Goal: Task Accomplishment & Management: Use online tool/utility

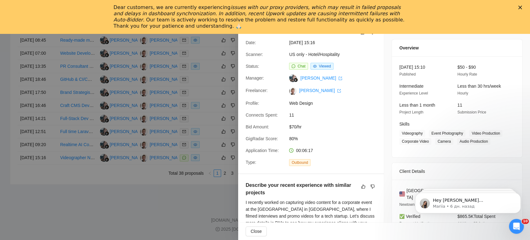
drag, startPoint x: 521, startPoint y: 2, endPoint x: 519, endPoint y: 6, distance: 4.7
click at [521, 2] on div "Dear customers, we are currently experiencing issues with our proxy providers, …" at bounding box center [265, 17] width 530 height 34
click at [519, 9] on div "Dear customers, we are currently experiencing issues with our proxy providers, …" at bounding box center [265, 16] width 530 height 29
click at [519, 7] on polygon "Закрыть" at bounding box center [520, 8] width 4 height 4
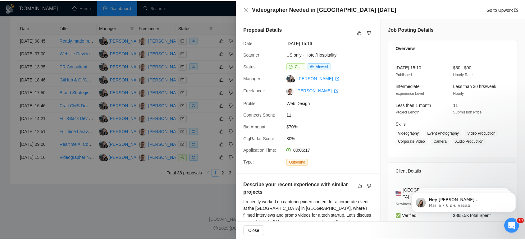
scroll to position [311, 0]
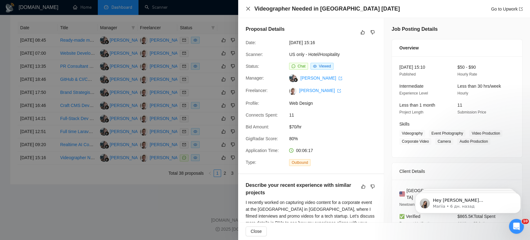
click at [247, 7] on icon "close" at bounding box center [248, 8] width 5 height 5
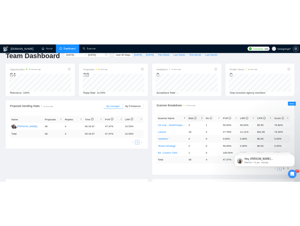
scroll to position [0, 0]
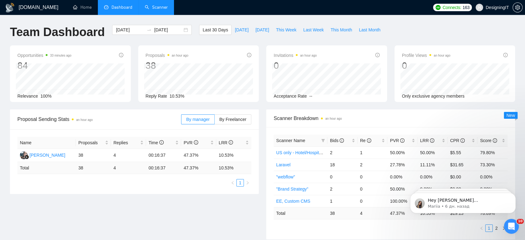
click at [145, 7] on link "Scanner" at bounding box center [156, 7] width 23 height 5
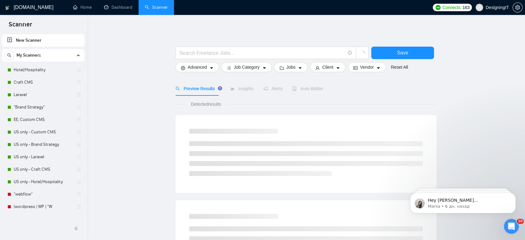
click at [32, 39] on link "New Scanner" at bounding box center [43, 40] width 72 height 12
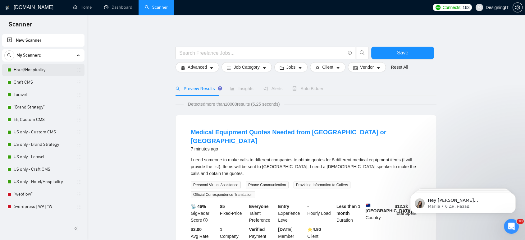
click at [28, 71] on link "Hotel/Hospitality" at bounding box center [43, 70] width 59 height 12
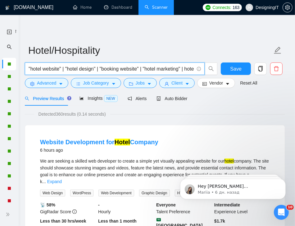
click at [143, 71] on input ""hotel website" | "hotel design" | "booking website" | "hotel marketing" | hote…" at bounding box center [112, 69] width 166 height 8
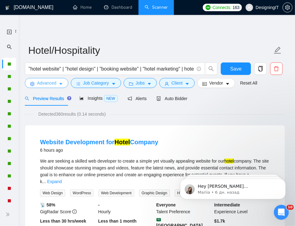
click at [52, 84] on span "Advanced" at bounding box center [46, 83] width 19 height 7
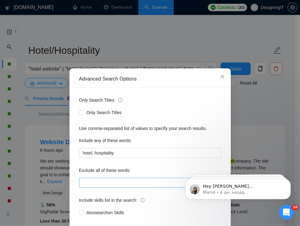
scroll to position [32, 0]
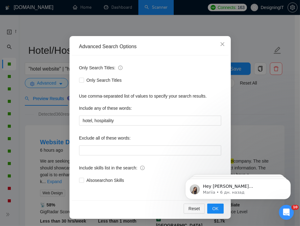
click at [7, 76] on div "Advanced Search Options Only Search Titles: Only Search Titles Use comma-separa…" at bounding box center [150, 113] width 300 height 226
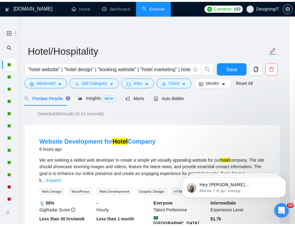
scroll to position [1, 0]
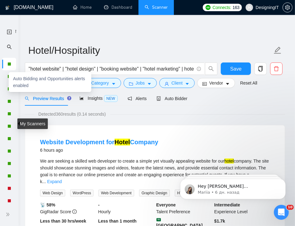
click at [7, 76] on div at bounding box center [9, 77] width 4 height 4
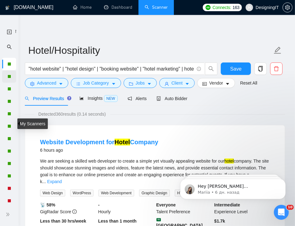
click at [5, 77] on div at bounding box center [9, 76] width 14 height 12
click at [11, 80] on div at bounding box center [9, 76] width 14 height 12
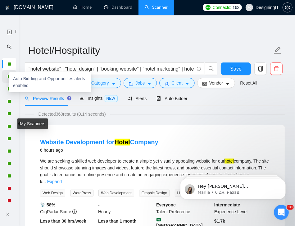
click at [7, 77] on div at bounding box center [9, 77] width 4 height 4
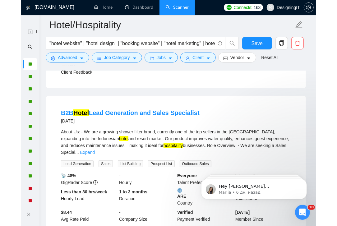
scroll to position [395, 0]
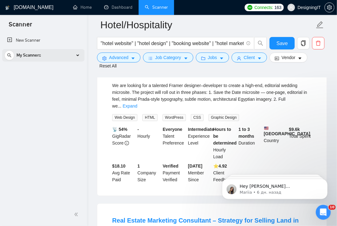
click at [77, 54] on div "My Scanners" at bounding box center [43, 55] width 78 height 12
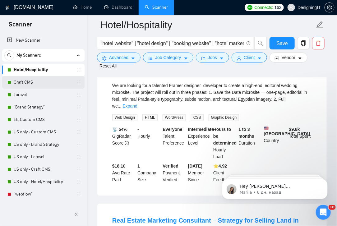
click at [39, 88] on link "Craft CMS" at bounding box center [43, 82] width 59 height 12
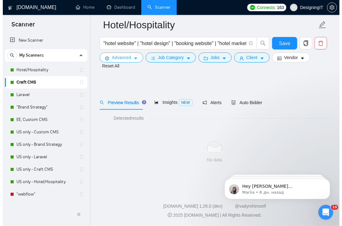
scroll to position [7, 0]
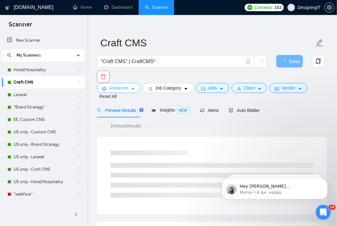
click at [128, 90] on button "Advanced" at bounding box center [118, 88] width 43 height 10
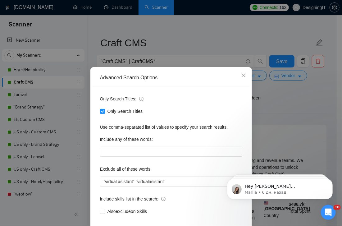
click at [45, 68] on div "Advanced Search Options Only Search Titles: Only Search Titles Use comma-separa…" at bounding box center [171, 113] width 342 height 226
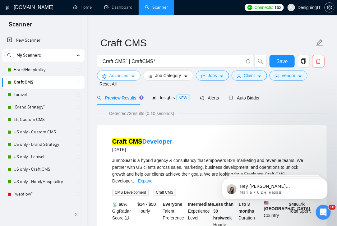
click at [124, 77] on span "Advanced" at bounding box center [118, 75] width 19 height 7
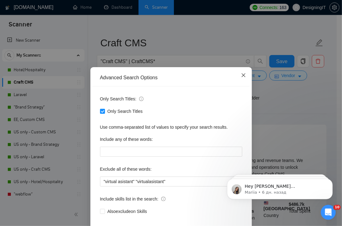
click at [239, 72] on span "Close" at bounding box center [243, 75] width 17 height 17
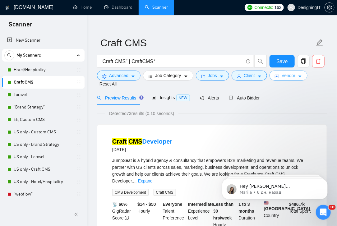
click at [291, 75] on span "Vendor" at bounding box center [288, 75] width 14 height 7
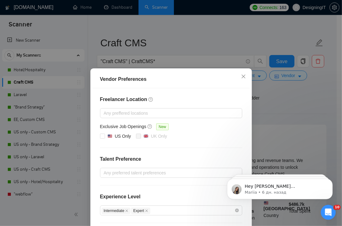
scroll to position [61, 0]
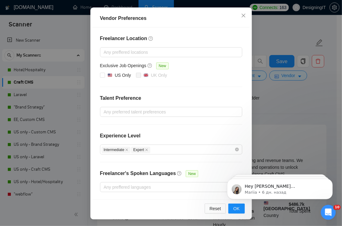
click at [52, 98] on div "Vendor Preferences Freelancer Location Any preffered locations Exclusive Job Op…" at bounding box center [171, 113] width 342 height 226
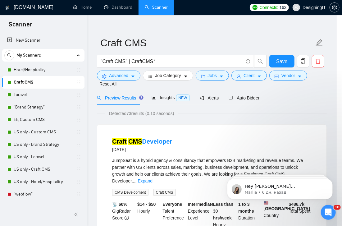
scroll to position [30, 0]
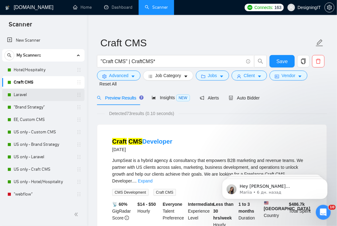
click at [41, 96] on link "Laravel" at bounding box center [43, 95] width 59 height 12
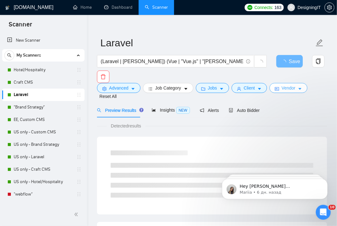
click at [290, 90] on span "Vendor" at bounding box center [288, 87] width 14 height 7
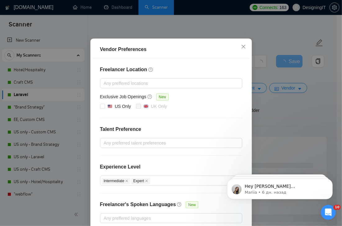
scroll to position [61, 0]
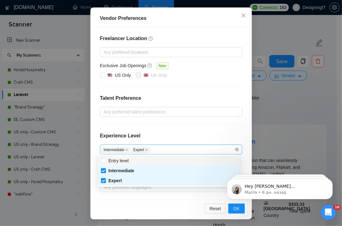
drag, startPoint x: 159, startPoint y: 149, endPoint x: 101, endPoint y: 148, distance: 58.4
click at [102, 148] on div "Intermediate Expert" at bounding box center [168, 149] width 133 height 7
click at [289, 115] on div "Vendor Preferences Freelancer Location Any preffered locations Exclusive Job Op…" at bounding box center [171, 113] width 342 height 226
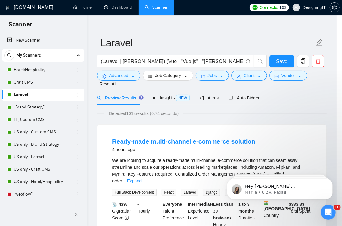
scroll to position [30, 0]
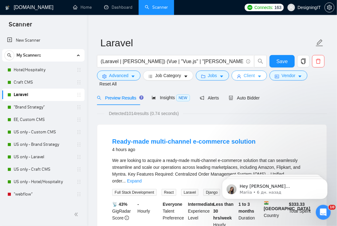
click at [258, 77] on icon "caret-down" at bounding box center [259, 77] width 3 height 2
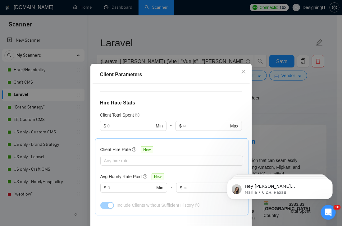
scroll to position [69, 0]
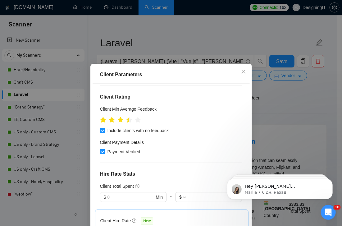
click at [280, 95] on div "Client Parameters Client Location Include Client Countries Select Exclude Clien…" at bounding box center [171, 113] width 342 height 226
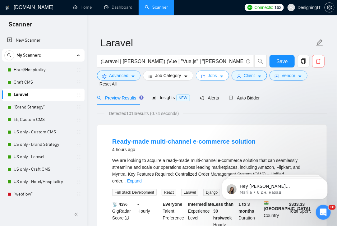
click at [219, 75] on icon "caret-down" at bounding box center [221, 76] width 4 height 4
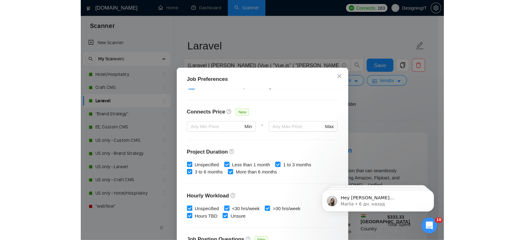
scroll to position [138, 0]
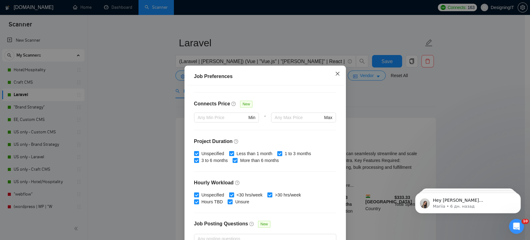
click at [338, 72] on span "Close" at bounding box center [337, 74] width 17 height 17
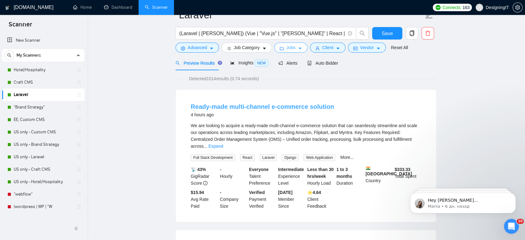
scroll to position [0, 0]
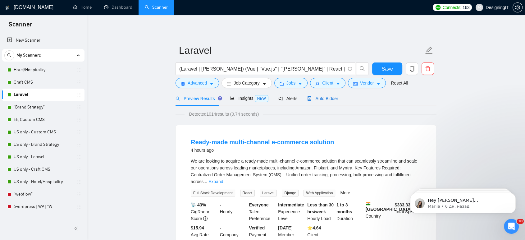
click at [322, 96] on span "Auto Bidder" at bounding box center [322, 98] width 31 height 5
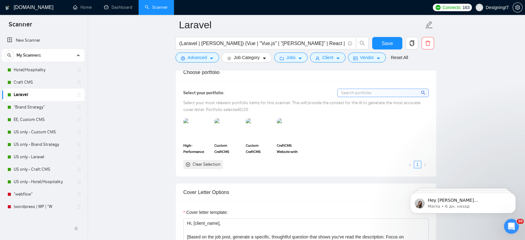
scroll to position [552, 0]
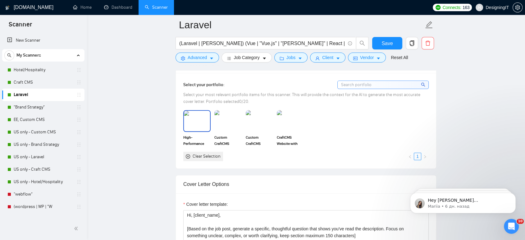
click at [200, 125] on img at bounding box center [197, 121] width 26 height 20
click at [202, 123] on icon at bounding box center [197, 121] width 10 height 10
click at [200, 121] on img at bounding box center [197, 121] width 26 height 20
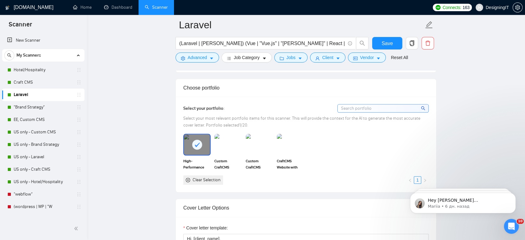
scroll to position [528, 0]
click at [201, 145] on rect at bounding box center [197, 145] width 10 height 10
click html "Hey [PERSON_NAME][EMAIL_ADDRESS][PERSON_NAME][DOMAIN_NAME], Looks like your Upw…"
click at [400, 109] on input at bounding box center [383, 109] width 91 height 8
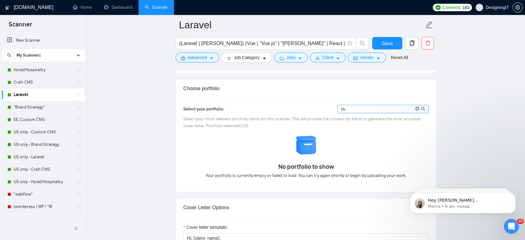
type input "с"
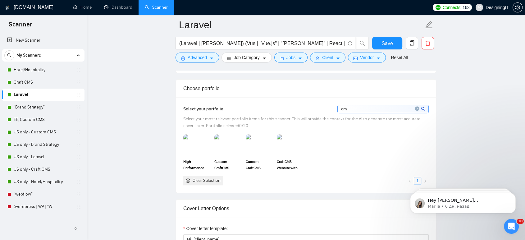
type input "c"
type input "l"
type input "c"
click at [35, 108] on link ""Brand Strategy"" at bounding box center [43, 107] width 59 height 12
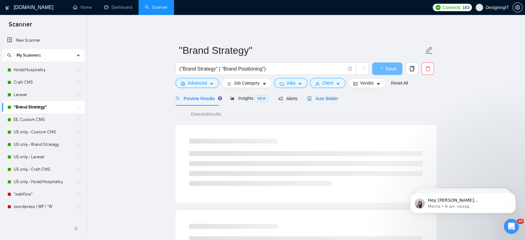
click at [325, 98] on span "Auto Bidder" at bounding box center [322, 98] width 31 height 5
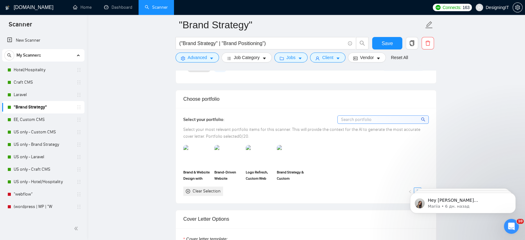
scroll to position [517, 0]
click at [199, 156] on img at bounding box center [197, 155] width 26 height 20
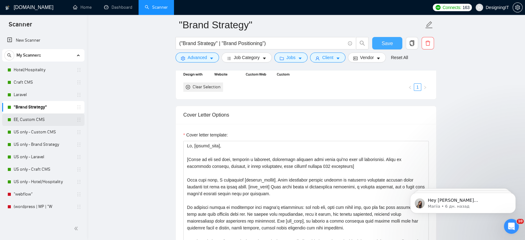
drag, startPoint x: 388, startPoint y: 44, endPoint x: 29, endPoint y: 124, distance: 367.5
click at [388, 44] on span "Save" at bounding box center [386, 43] width 11 height 8
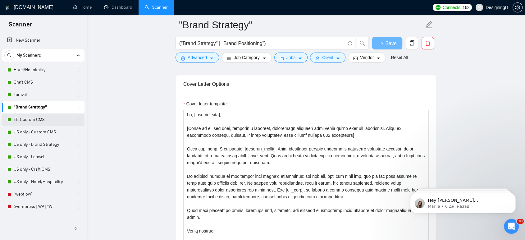
click at [24, 121] on link "EE, Custom CMS" at bounding box center [43, 119] width 59 height 12
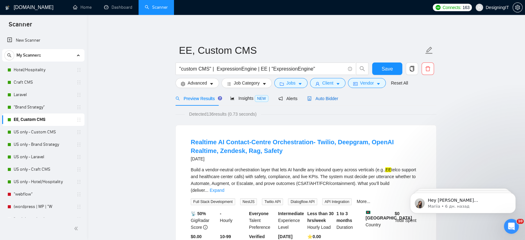
click at [324, 100] on span "Auto Bidder" at bounding box center [322, 98] width 31 height 5
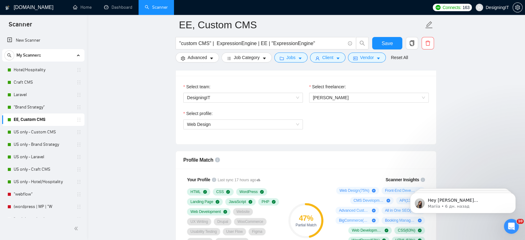
scroll to position [345, 0]
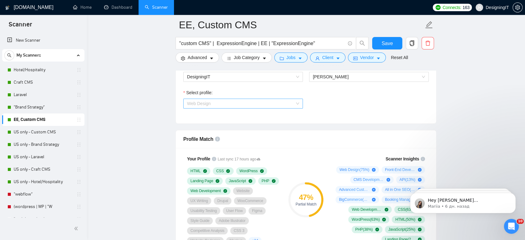
click at [296, 99] on span "Web Design" at bounding box center [243, 103] width 112 height 9
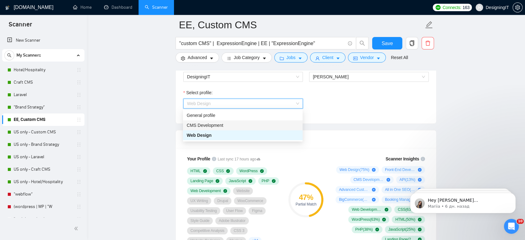
click at [269, 125] on div "CMS Development" at bounding box center [243, 125] width 112 height 7
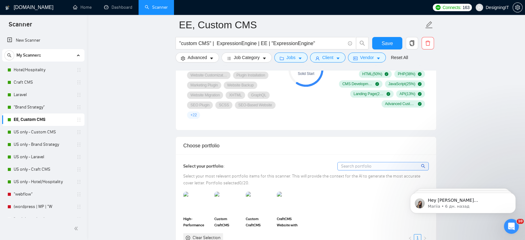
scroll to position [517, 0]
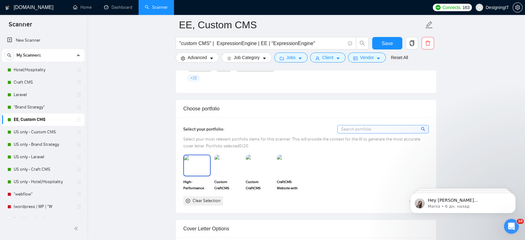
click at [203, 163] on img at bounding box center [197, 165] width 26 height 20
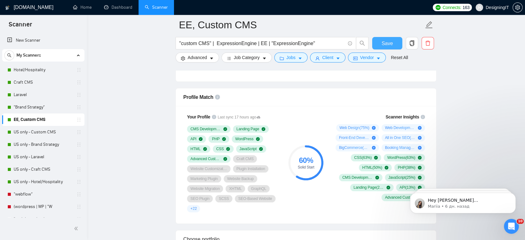
scroll to position [380, 0]
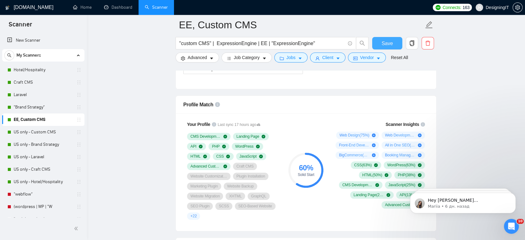
click at [385, 41] on span "Save" at bounding box center [386, 43] width 11 height 8
drag, startPoint x: 26, startPoint y: 93, endPoint x: 78, endPoint y: 96, distance: 51.6
click at [26, 93] on link "Laravel" at bounding box center [43, 95] width 59 height 12
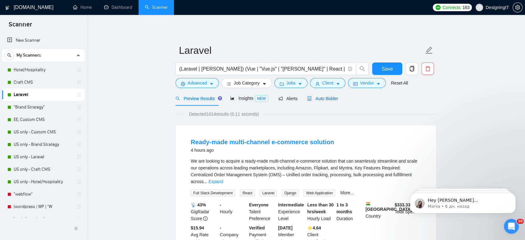
click at [316, 98] on span "Auto Bidder" at bounding box center [322, 98] width 31 height 5
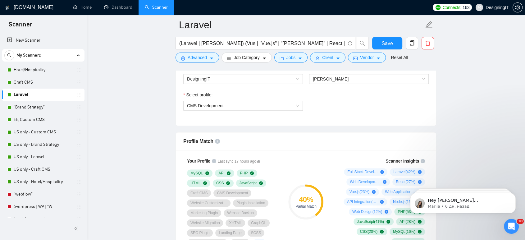
scroll to position [311, 0]
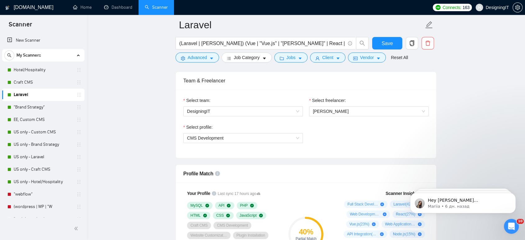
click at [30, 80] on link "Craft CMS" at bounding box center [43, 82] width 59 height 12
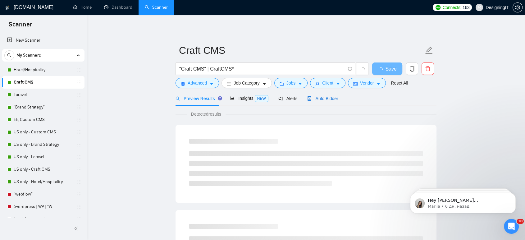
click at [318, 98] on span "Auto Bidder" at bounding box center [322, 98] width 31 height 5
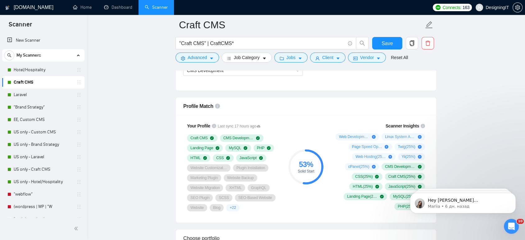
scroll to position [380, 0]
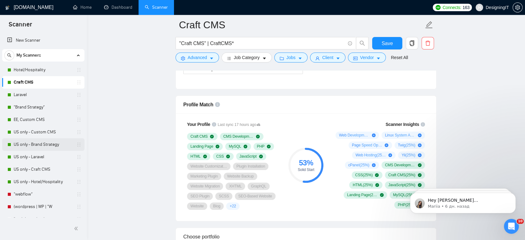
click at [31, 143] on link "US only - Brand Strategy" at bounding box center [43, 144] width 59 height 12
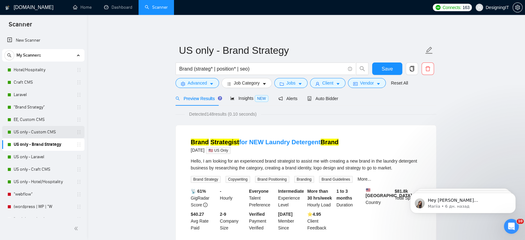
click at [47, 132] on link "US only - Custom CMS" at bounding box center [43, 132] width 59 height 12
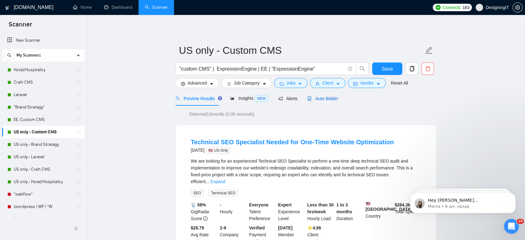
click at [325, 98] on span "Auto Bidder" at bounding box center [322, 98] width 31 height 5
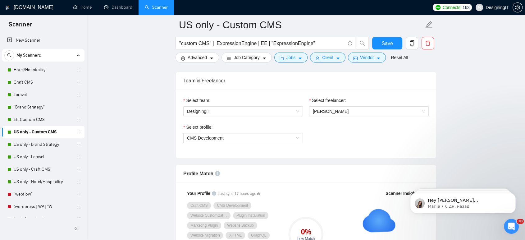
scroll to position [345, 0]
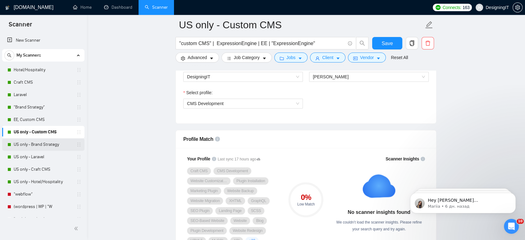
click at [30, 143] on link "US only - Brand Strategy" at bounding box center [43, 144] width 59 height 12
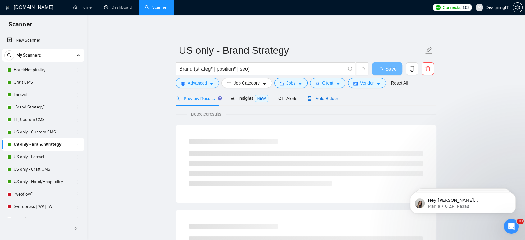
click at [317, 97] on span "Auto Bidder" at bounding box center [322, 98] width 31 height 5
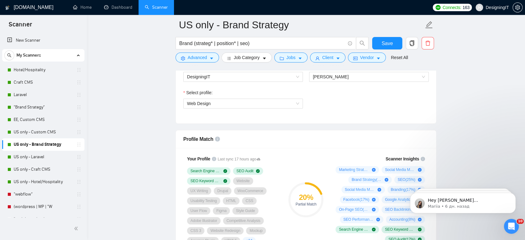
scroll to position [311, 0]
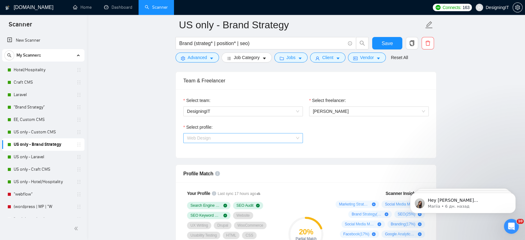
click at [241, 136] on span "Web Design" at bounding box center [243, 137] width 112 height 9
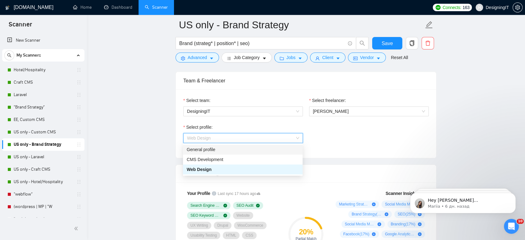
click at [223, 148] on div "General profile" at bounding box center [243, 149] width 112 height 7
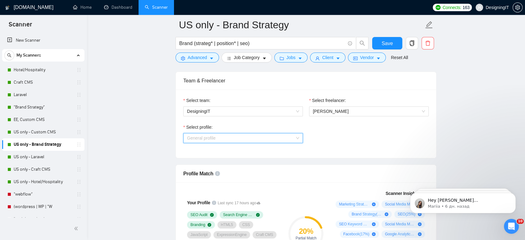
click at [240, 136] on span "General profile" at bounding box center [243, 137] width 112 height 9
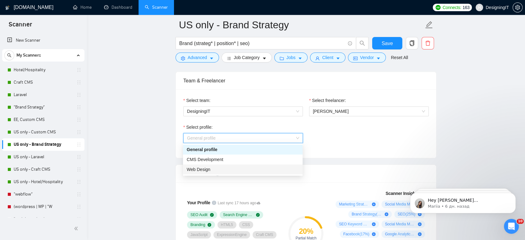
click at [223, 167] on div "Web Design" at bounding box center [243, 169] width 112 height 7
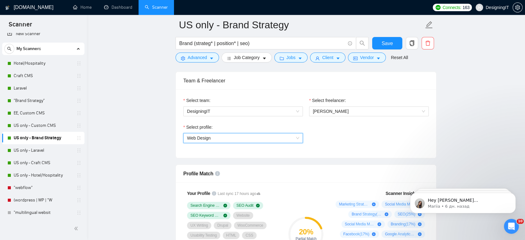
scroll to position [7, 0]
click at [34, 149] on link "US only - Laravel" at bounding box center [43, 149] width 59 height 12
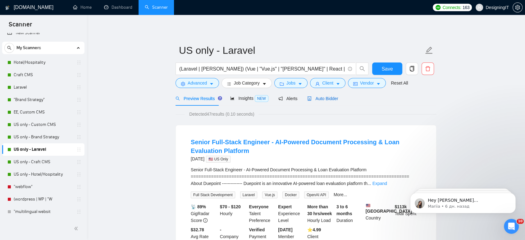
click at [327, 100] on span "Auto Bidder" at bounding box center [322, 98] width 31 height 5
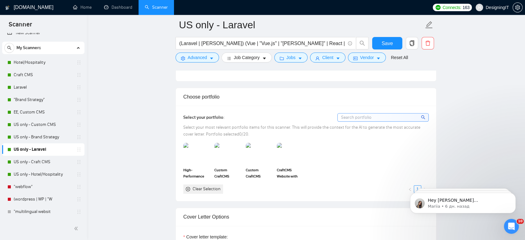
scroll to position [552, 0]
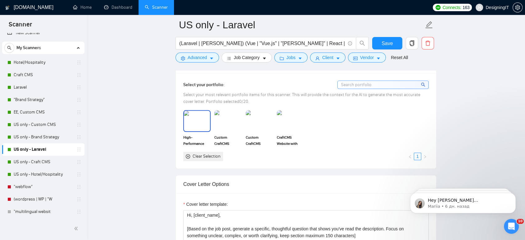
click at [195, 120] on img at bounding box center [197, 121] width 26 height 20
click at [386, 43] on span "Save" at bounding box center [386, 43] width 11 height 8
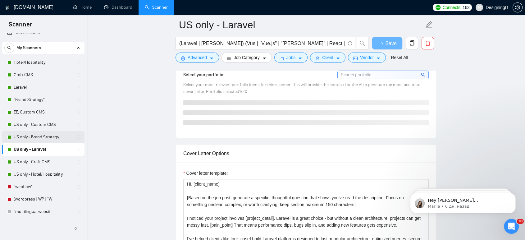
click at [47, 136] on link "US only - Brand Strategy" at bounding box center [43, 137] width 59 height 12
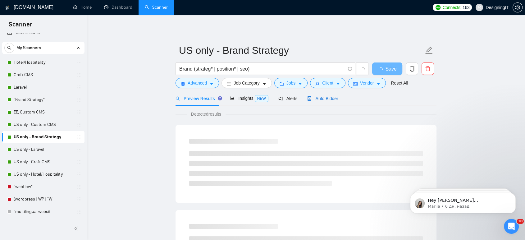
click at [321, 99] on span "Auto Bidder" at bounding box center [322, 98] width 31 height 5
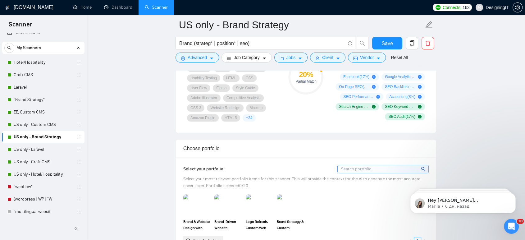
scroll to position [552, 0]
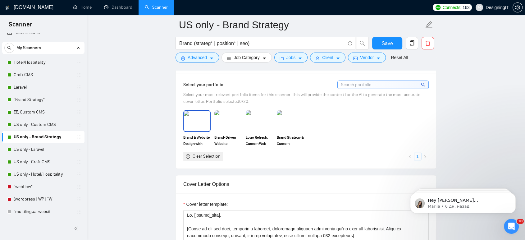
click at [193, 117] on img at bounding box center [197, 121] width 26 height 20
drag, startPoint x: 390, startPoint y: 44, endPoint x: 157, endPoint y: 115, distance: 243.5
click at [389, 44] on span "Save" at bounding box center [386, 43] width 11 height 8
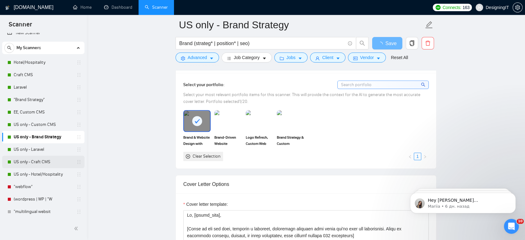
click at [46, 165] on link "US only - Craft CMS" at bounding box center [43, 162] width 59 height 12
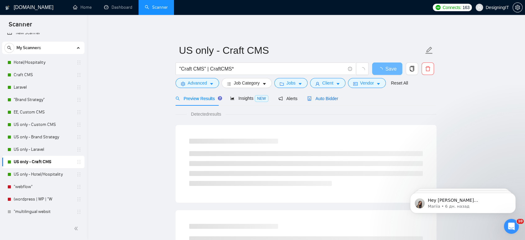
click at [320, 96] on span "Auto Bidder" at bounding box center [322, 98] width 31 height 5
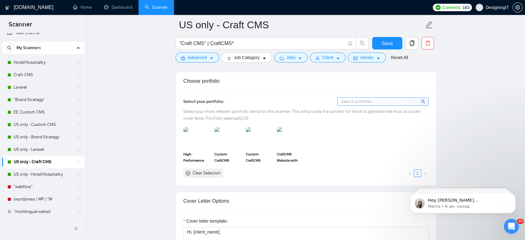
scroll to position [586, 0]
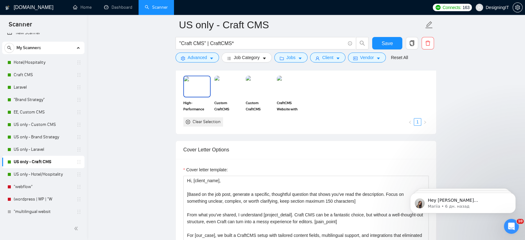
click at [199, 86] on img at bounding box center [197, 86] width 26 height 20
drag, startPoint x: 390, startPoint y: 44, endPoint x: 138, endPoint y: 121, distance: 263.5
click at [390, 44] on span "Save" at bounding box center [386, 43] width 11 height 8
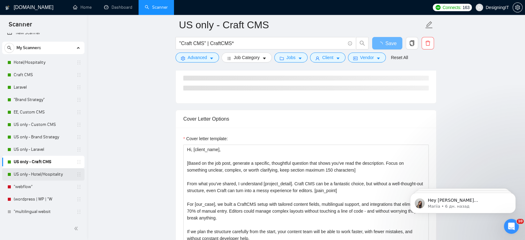
click at [42, 173] on link "US only - Hotel/Hospitality" at bounding box center [43, 174] width 59 height 12
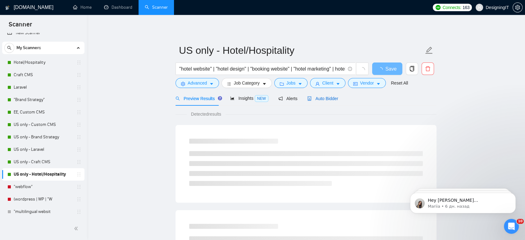
click at [320, 99] on span "Auto Bidder" at bounding box center [322, 98] width 31 height 5
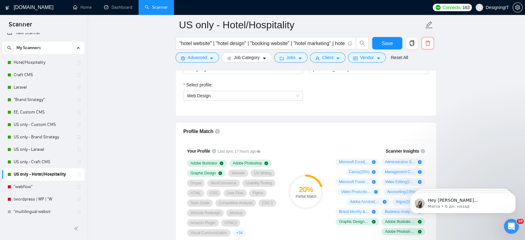
scroll to position [345, 0]
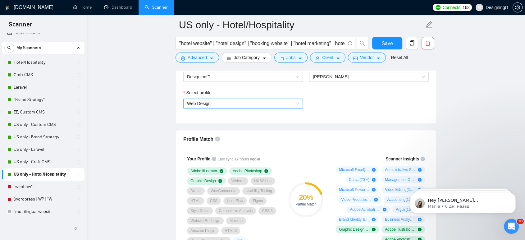
click at [242, 101] on span "Web Design" at bounding box center [243, 103] width 112 height 9
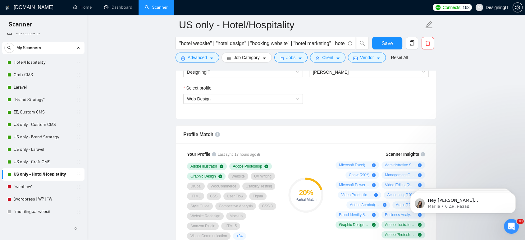
scroll to position [483, 0]
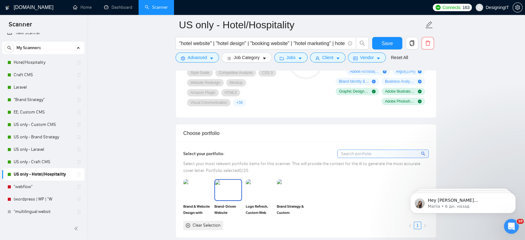
click at [234, 189] on img at bounding box center [228, 190] width 26 height 20
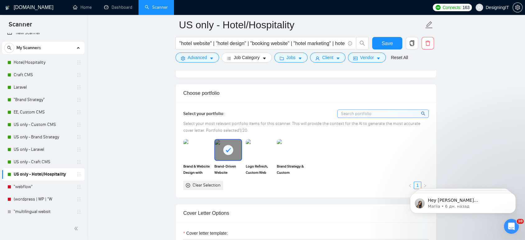
scroll to position [552, 0]
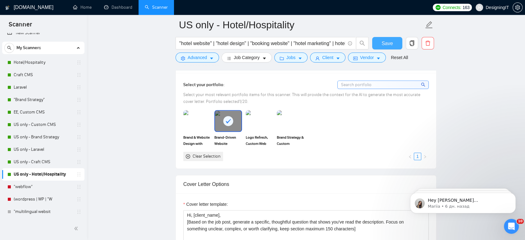
click at [382, 47] on span "Save" at bounding box center [386, 43] width 11 height 8
click at [42, 212] on link ""multilingual websit" at bounding box center [43, 211] width 59 height 12
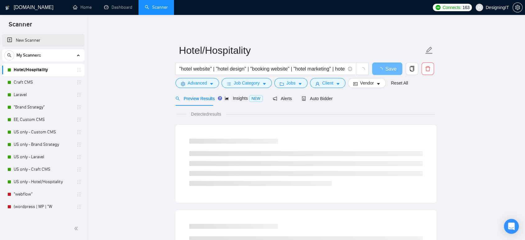
click at [36, 42] on link "New Scanner" at bounding box center [43, 40] width 72 height 12
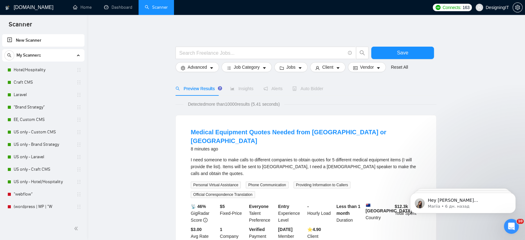
drag, startPoint x: 254, startPoint y: 33, endPoint x: 253, endPoint y: 44, distance: 10.6
click at [286, 52] on input "text" at bounding box center [262, 53] width 166 height 8
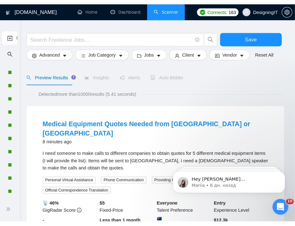
scroll to position [27, 0]
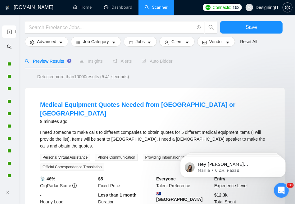
click at [255, 177] on html "New Scanner GigRadar.io Home Dashboard Scanner Connects: 163 DesigningIT Save A…" at bounding box center [147, 75] width 295 height 204
drag, startPoint x: 255, startPoint y: 203, endPoint x: 249, endPoint y: 197, distance: 8.8
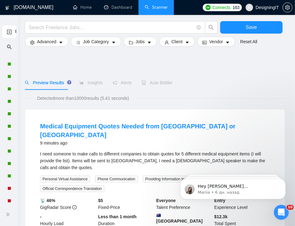
scroll to position [0, 0]
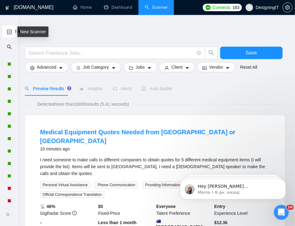
click at [7, 34] on link "New Scanner" at bounding box center [9, 31] width 5 height 13
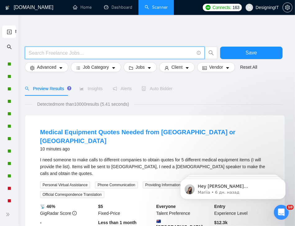
click at [74, 49] on input "text" at bounding box center [112, 53] width 166 height 8
paste input ""multilingual website", "bilingual website", "multi language website", "interna…"
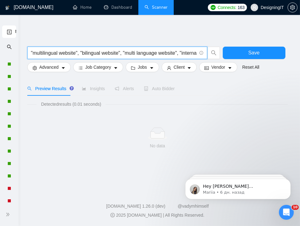
click at [79, 53] on input ""multilingual website", "bilingual website", "multi language website", "interna…" at bounding box center [114, 53] width 166 height 8
paste input "|"
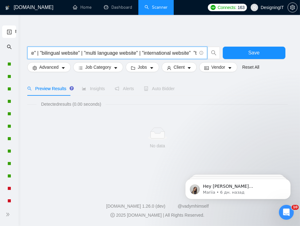
paste input "|"
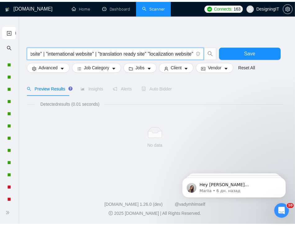
scroll to position [0, 140]
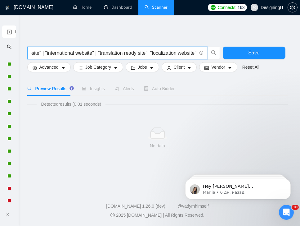
paste input "|"
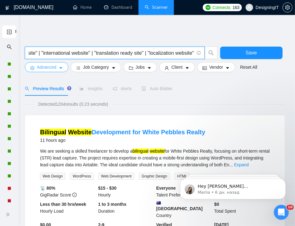
type input ""multilingual website" | "bilingual website" | "multi language website" | "inte…"
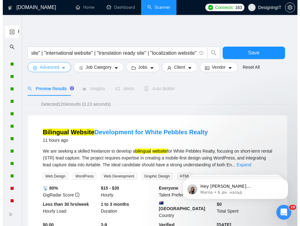
scroll to position [0, 0]
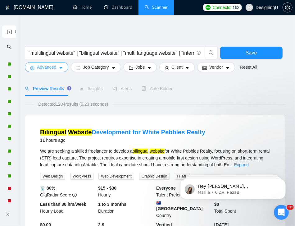
click at [65, 71] on button "Advanced" at bounding box center [46, 67] width 43 height 10
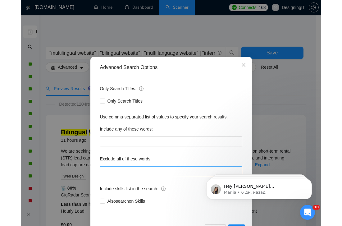
scroll to position [11, 0]
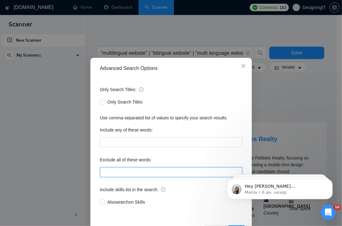
click at [108, 175] on input "text" at bounding box center [171, 172] width 142 height 10
paste input ""cheap", "low budget", "WordPress template", "Wix", "Squarespace", "Shopify the…"
click at [117, 171] on input ""cheap", "low budget", "WordPress template", "Wix", "Squarespace", "Shopify the…" at bounding box center [171, 172] width 142 height 10
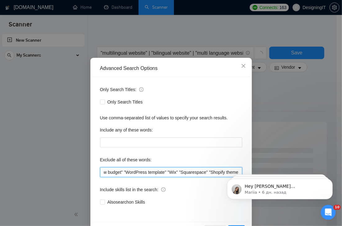
scroll to position [0, 22]
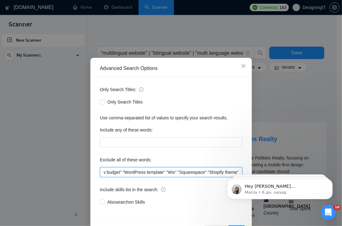
type input ""cheap" "low budget" "WordPress template" "Wix" "Squarespace" "Shopify theme""
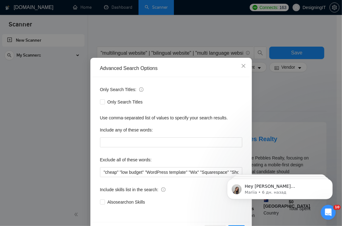
scroll to position [0, 0]
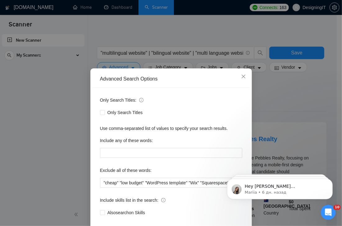
click at [269, 89] on div "Advanced Search Options Only Search Titles: Only Search Titles Use comma-separa…" at bounding box center [171, 113] width 342 height 226
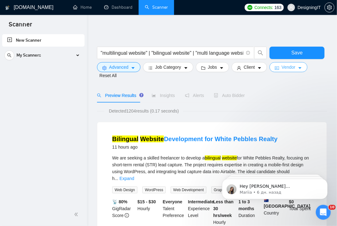
click at [284, 67] on span "Vendor" at bounding box center [288, 67] width 14 height 7
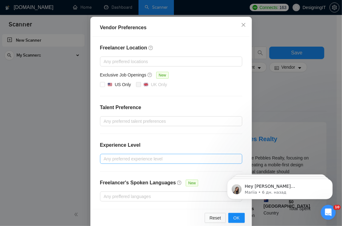
scroll to position [61, 0]
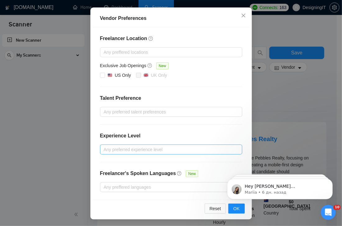
click at [157, 149] on div at bounding box center [168, 149] width 133 height 7
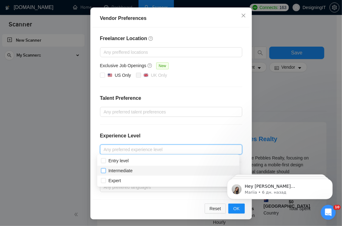
click at [104, 171] on input "Intermediate" at bounding box center [103, 170] width 4 height 4
checkbox input "true"
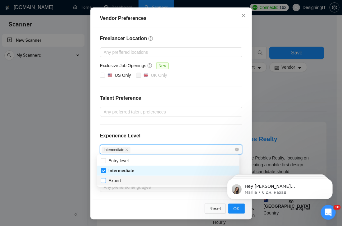
click at [103, 181] on input "Expert" at bounding box center [103, 180] width 4 height 4
checkbox input "true"
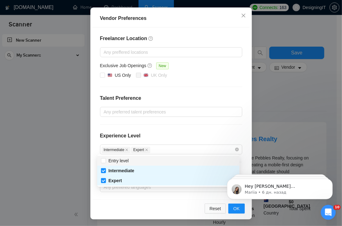
click at [214, 130] on div "Freelancer Location Any preffered locations Exclusive Job Openings New US Only …" at bounding box center [171, 113] width 157 height 172
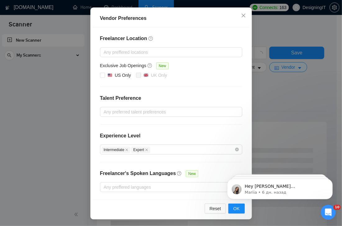
click html "Hey [PERSON_NAME][EMAIL_ADDRESS][PERSON_NAME][DOMAIN_NAME], Looks like your Upw…"
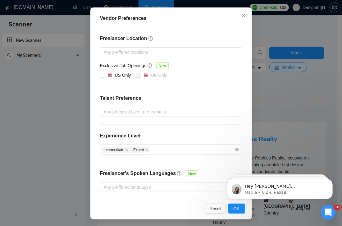
click at [275, 92] on div "Vendor Preferences Freelancer Location Any preffered locations Exclusive Job Op…" at bounding box center [171, 113] width 342 height 226
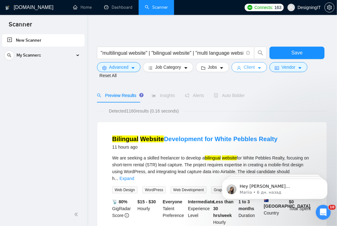
click at [254, 66] on button "Client" at bounding box center [248, 67] width 35 height 10
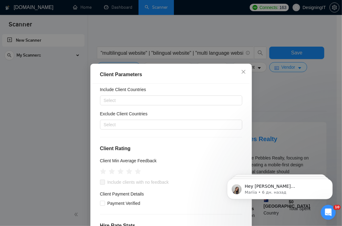
scroll to position [34, 0]
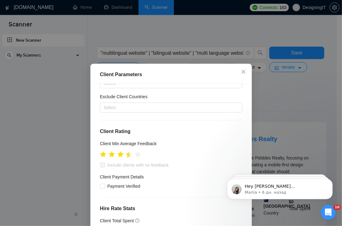
click at [126, 155] on icon "star" at bounding box center [129, 154] width 7 height 6
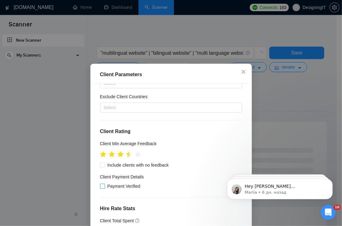
click at [100, 186] on input "Payment Verified" at bounding box center [102, 186] width 4 height 4
checkbox input "true"
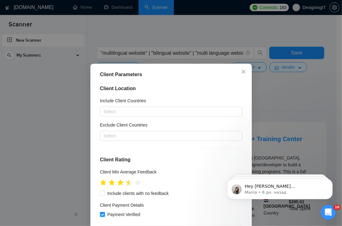
scroll to position [0, 0]
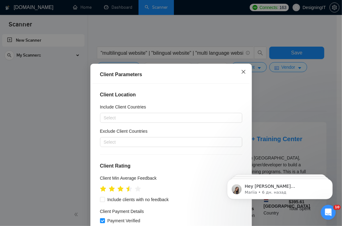
click at [241, 71] on icon "close" at bounding box center [243, 71] width 5 height 5
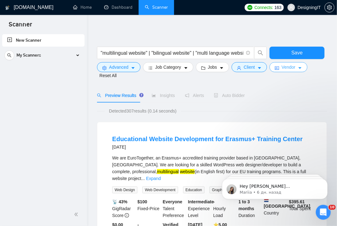
click at [283, 69] on span "Vendor" at bounding box center [288, 67] width 14 height 7
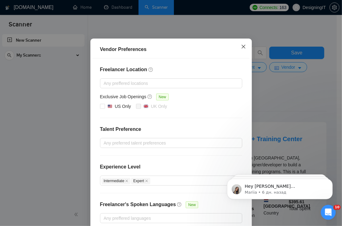
click at [242, 48] on icon "close" at bounding box center [243, 47] width 4 height 4
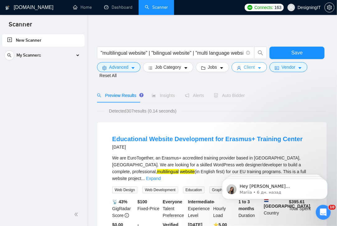
click at [245, 68] on span "Client" at bounding box center [249, 67] width 11 height 7
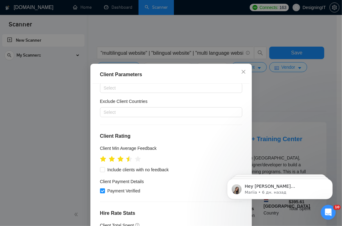
scroll to position [69, 0]
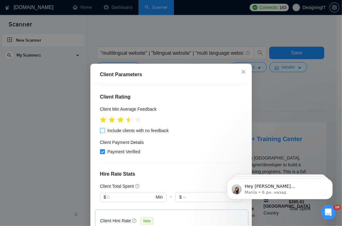
click at [100, 130] on input "Include clients with no feedback" at bounding box center [102, 130] width 4 height 4
checkbox input "true"
click at [242, 71] on icon "close" at bounding box center [243, 71] width 5 height 5
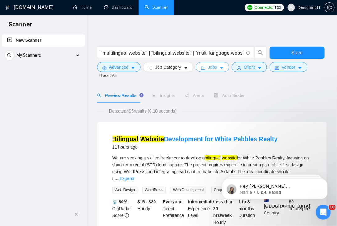
click at [215, 66] on button "Jobs" at bounding box center [213, 67] width 34 height 10
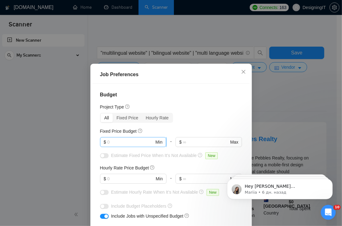
click at [125, 142] on input "text" at bounding box center [130, 142] width 47 height 7
type input "1000"
click at [118, 176] on input "text" at bounding box center [130, 178] width 47 height 7
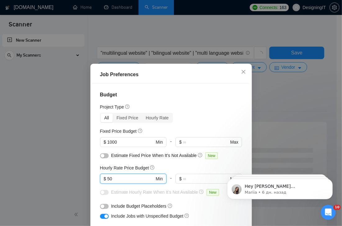
type input "50"
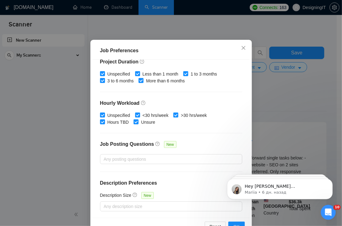
scroll to position [43, 0]
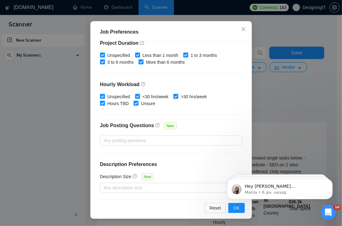
drag, startPoint x: 234, startPoint y: 273, endPoint x: 233, endPoint y: 207, distance: 65.9
click html "Hey [PERSON_NAME][EMAIL_ADDRESS][PERSON_NAME][DOMAIN_NAME], Looks like your Upw…"
click at [233, 210] on span "OK" at bounding box center [236, 207] width 6 height 7
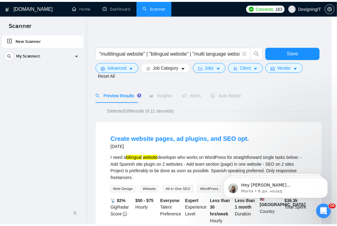
scroll to position [16, 0]
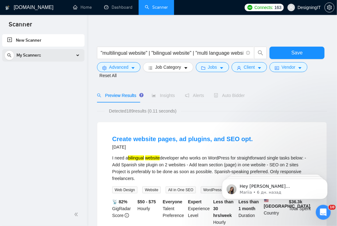
click at [74, 54] on div "My Scanners" at bounding box center [43, 55] width 78 height 12
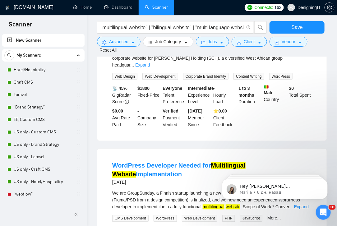
scroll to position [207, 0]
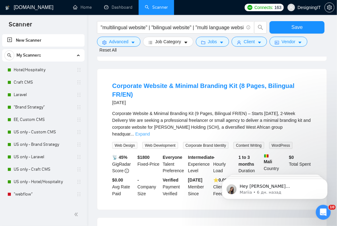
click at [150, 131] on link "Expand" at bounding box center [142, 133] width 15 height 5
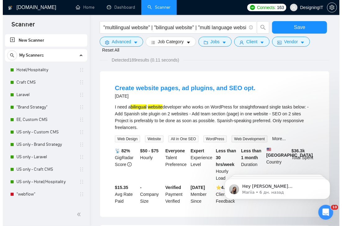
scroll to position [0, 0]
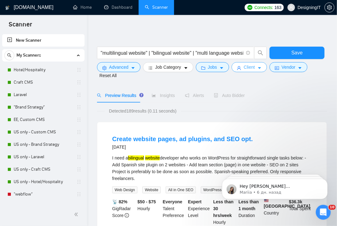
click at [252, 66] on span "Client" at bounding box center [249, 67] width 11 height 7
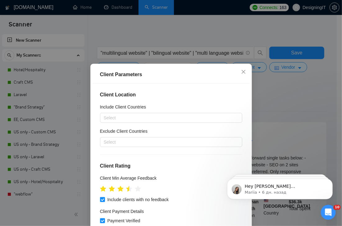
click at [266, 108] on div "Client Parameters Client Location Include Client Countries Select Exclude Clien…" at bounding box center [171, 113] width 342 height 226
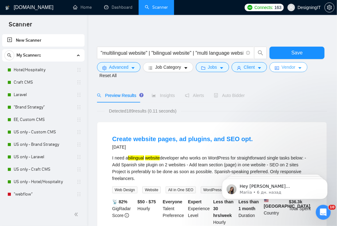
click at [294, 64] on button "Vendor" at bounding box center [288, 67] width 38 height 10
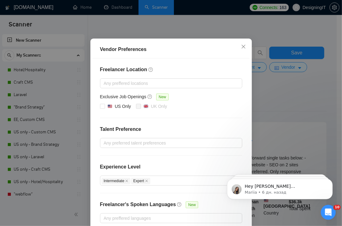
click at [290, 108] on div "Vendor Preferences Freelancer Location Any preffered locations Exclusive Job Op…" at bounding box center [171, 113] width 342 height 226
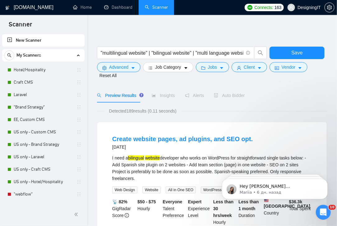
click at [163, 97] on span "Insights" at bounding box center [163, 95] width 23 height 5
click at [299, 107] on div "Detected 189 results (0.11 seconds)" at bounding box center [212, 110] width 230 height 7
click at [165, 96] on span "Insights" at bounding box center [163, 95] width 23 height 5
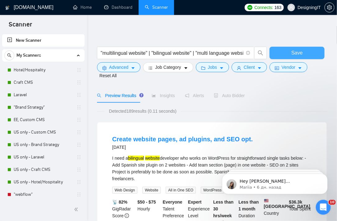
click at [296, 52] on span "Save" at bounding box center [296, 53] width 11 height 8
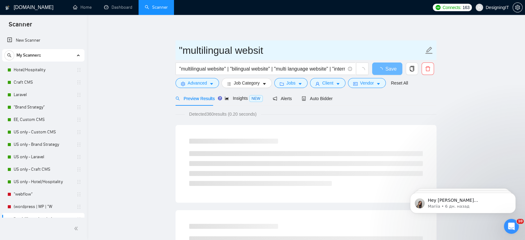
click at [271, 52] on input ""multilingual websit" at bounding box center [301, 51] width 245 height 16
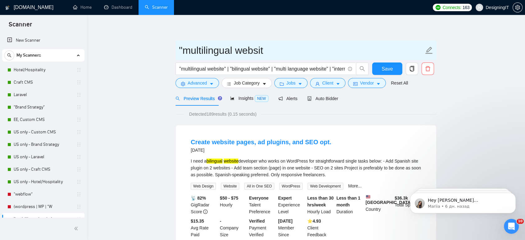
drag, startPoint x: 182, startPoint y: 51, endPoint x: 176, endPoint y: 49, distance: 5.7
click at [176, 50] on span ""multilingual websit" at bounding box center [305, 50] width 261 height 20
type input "Multilingual websit"
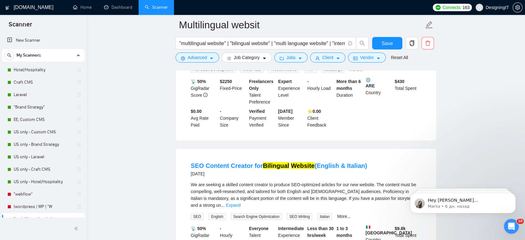
scroll to position [1306, 0]
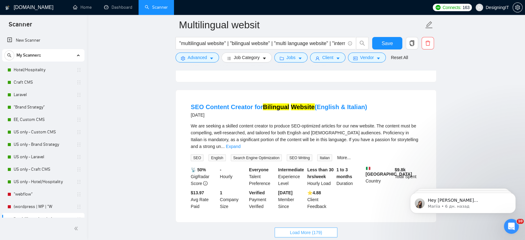
click at [318, 229] on span "Load More (179)" at bounding box center [306, 232] width 32 height 7
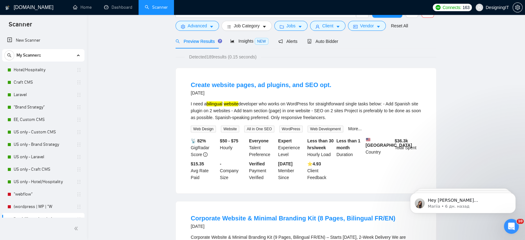
scroll to position [0, 0]
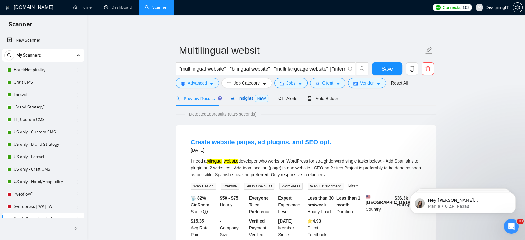
click at [239, 96] on span "Insights NEW" at bounding box center [249, 98] width 38 height 5
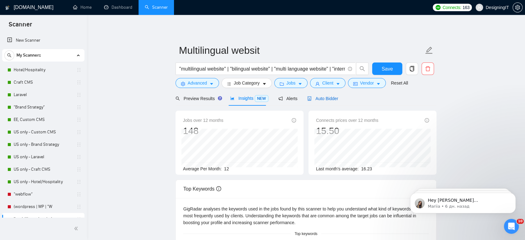
click at [316, 98] on span "Auto Bidder" at bounding box center [322, 98] width 31 height 5
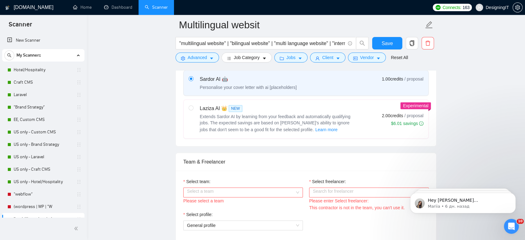
scroll to position [241, 0]
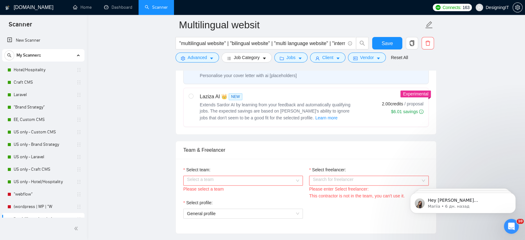
click at [277, 176] on input "Select team:" at bounding box center [241, 180] width 108 height 9
click at [243, 192] on div "DesigningIT" at bounding box center [243, 192] width 112 height 7
click at [336, 181] on input "Select freelancer:" at bounding box center [367, 180] width 108 height 9
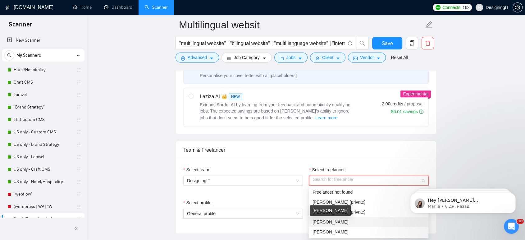
click at [339, 223] on span "[PERSON_NAME]" at bounding box center [330, 221] width 36 height 5
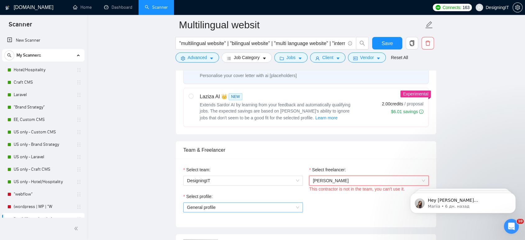
click at [230, 205] on span "General profile" at bounding box center [243, 207] width 112 height 9
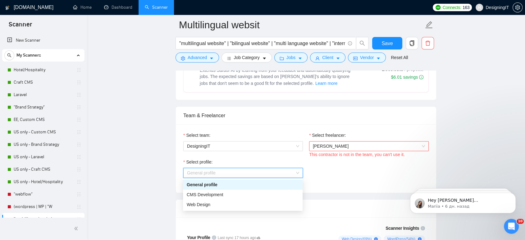
scroll to position [345, 0]
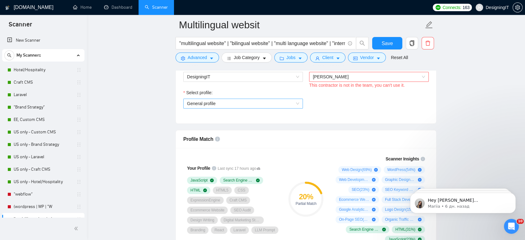
click at [239, 103] on span "General profile" at bounding box center [243, 103] width 112 height 9
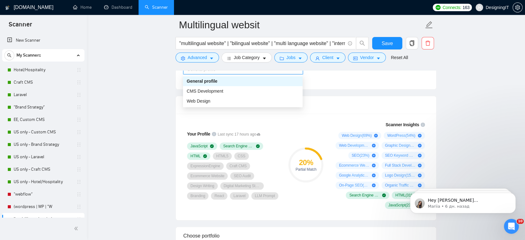
scroll to position [380, 0]
click at [229, 91] on div "CMS Development" at bounding box center [243, 90] width 112 height 7
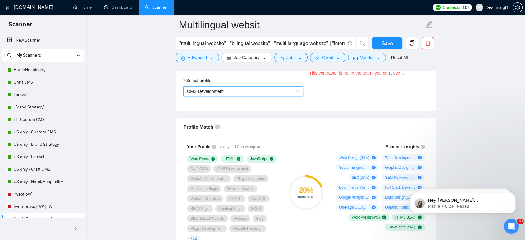
scroll to position [345, 0]
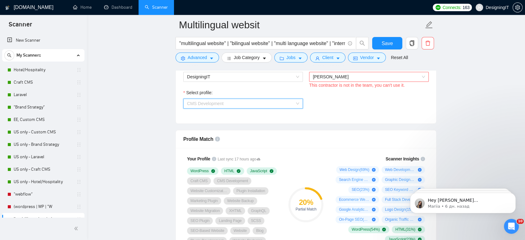
click at [284, 103] on span "CMS Development" at bounding box center [243, 103] width 112 height 9
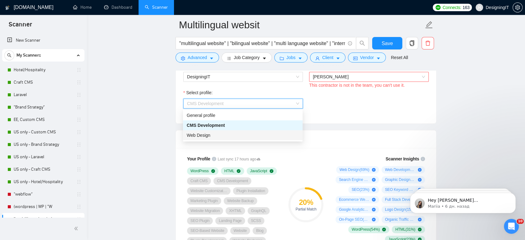
click at [248, 134] on div "Web Design" at bounding box center [243, 135] width 112 height 7
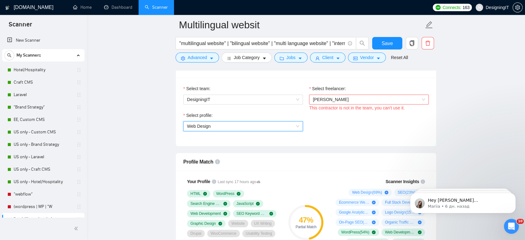
scroll to position [311, 0]
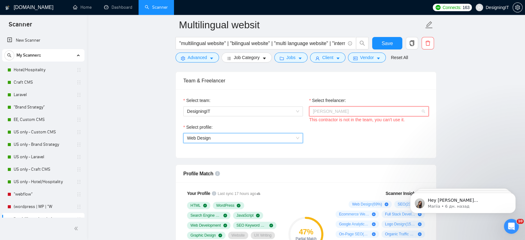
click at [398, 112] on span "[PERSON_NAME]" at bounding box center [369, 111] width 112 height 9
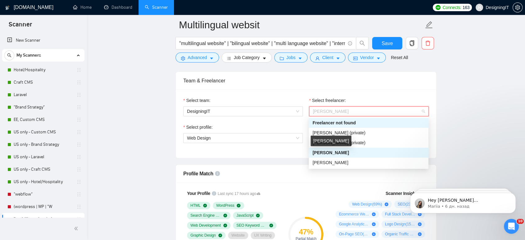
click at [325, 150] on span "[PERSON_NAME]" at bounding box center [330, 152] width 36 height 5
